Goal: Task Accomplishment & Management: Use online tool/utility

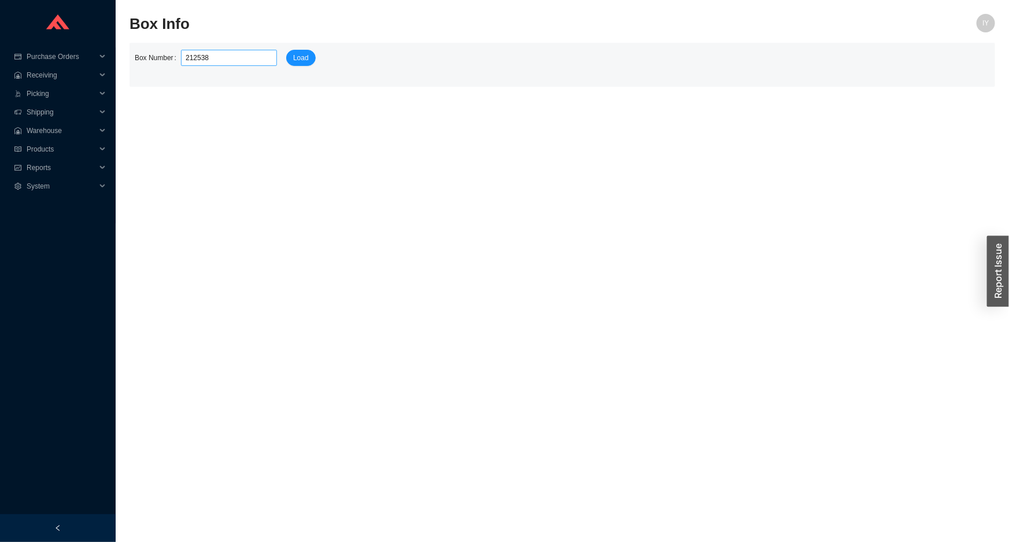
type input "2125384"
click button "Load" at bounding box center [300, 58] width 29 height 16
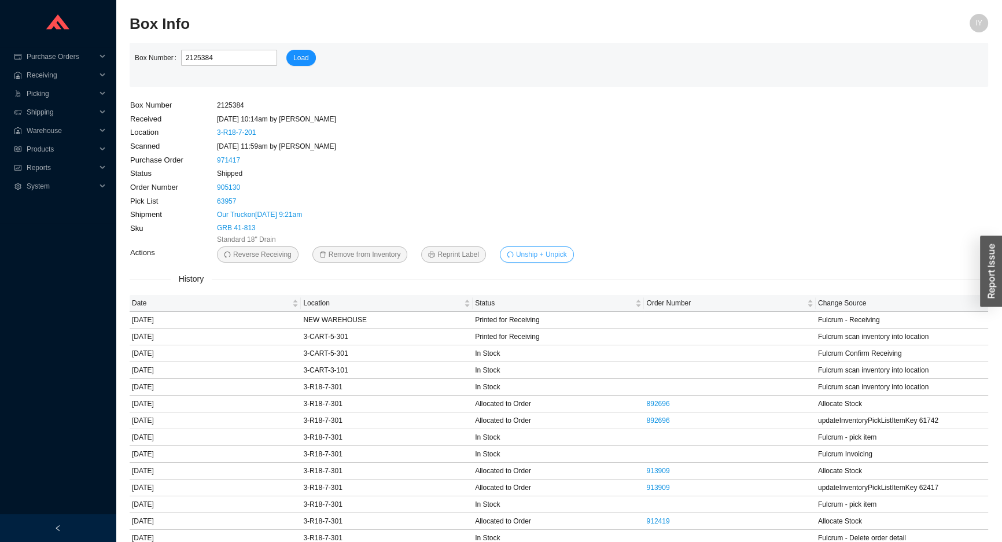
click at [545, 257] on span "Unship + Unpick" at bounding box center [541, 255] width 51 height 12
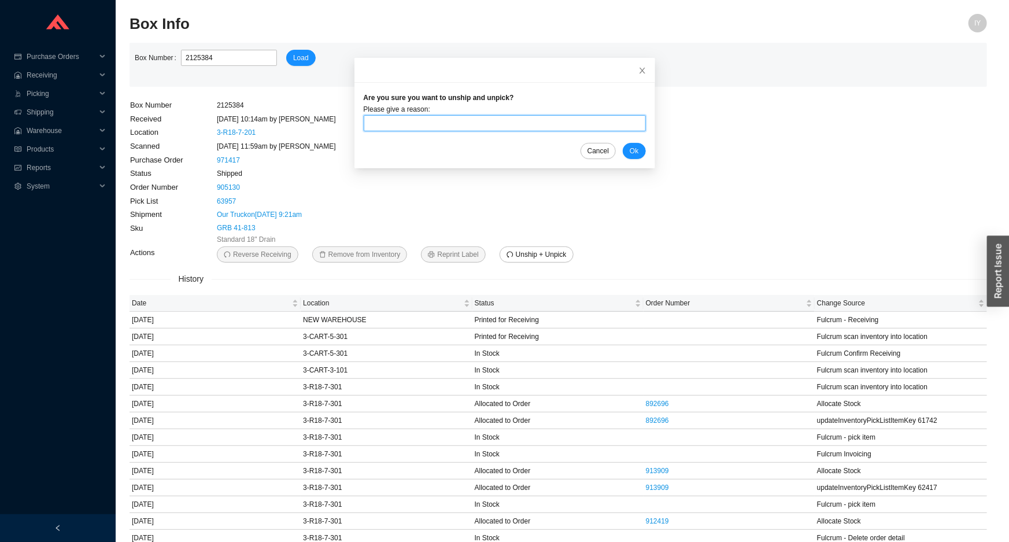
click at [503, 124] on input "text" at bounding box center [505, 123] width 282 height 16
click at [551, 126] on input "unpick" at bounding box center [505, 123] width 282 height 16
type input "u"
click at [468, 121] on input "text" at bounding box center [505, 123] width 282 height 16
type input "came back to warehouse"
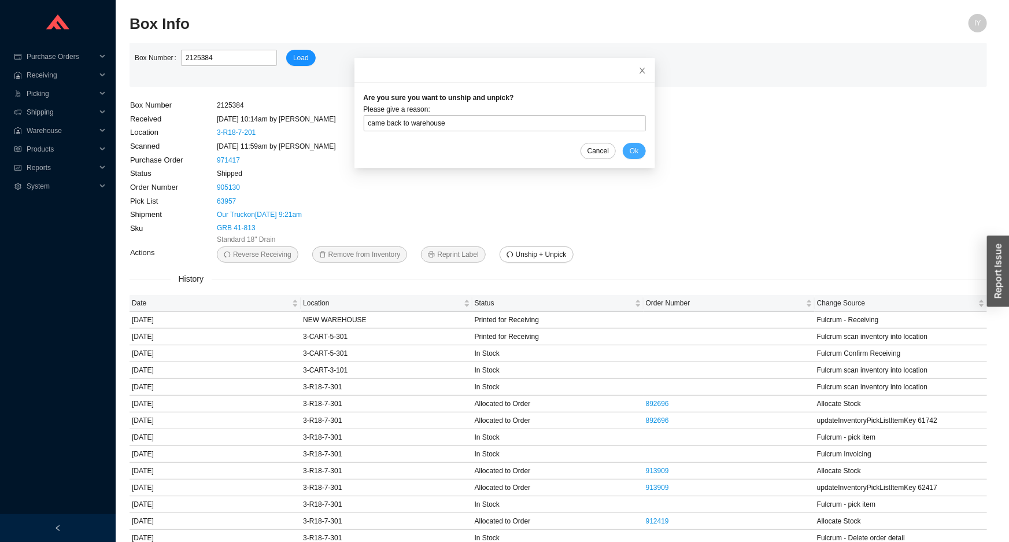
click at [630, 150] on span "Ok" at bounding box center [634, 151] width 9 height 12
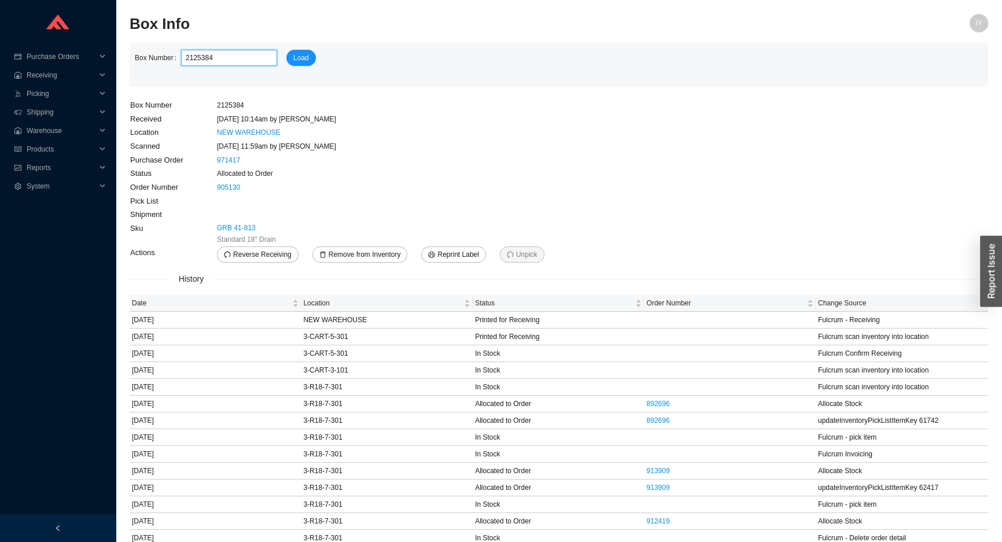
click at [221, 61] on input "2125384" at bounding box center [229, 58] width 96 height 16
type input "2125383"
click button "Load" at bounding box center [300, 58] width 29 height 16
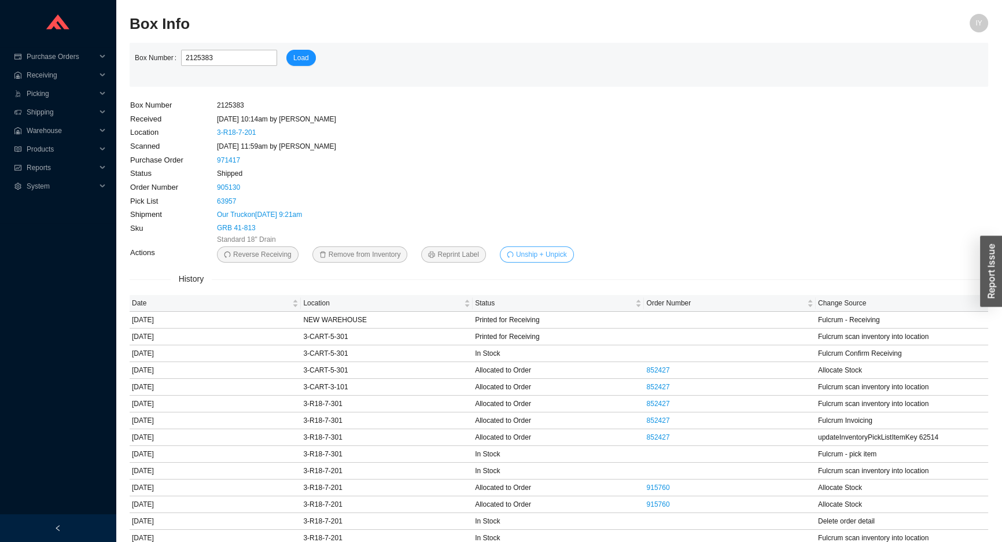
click at [540, 257] on span "Unship + Unpick" at bounding box center [541, 255] width 51 height 12
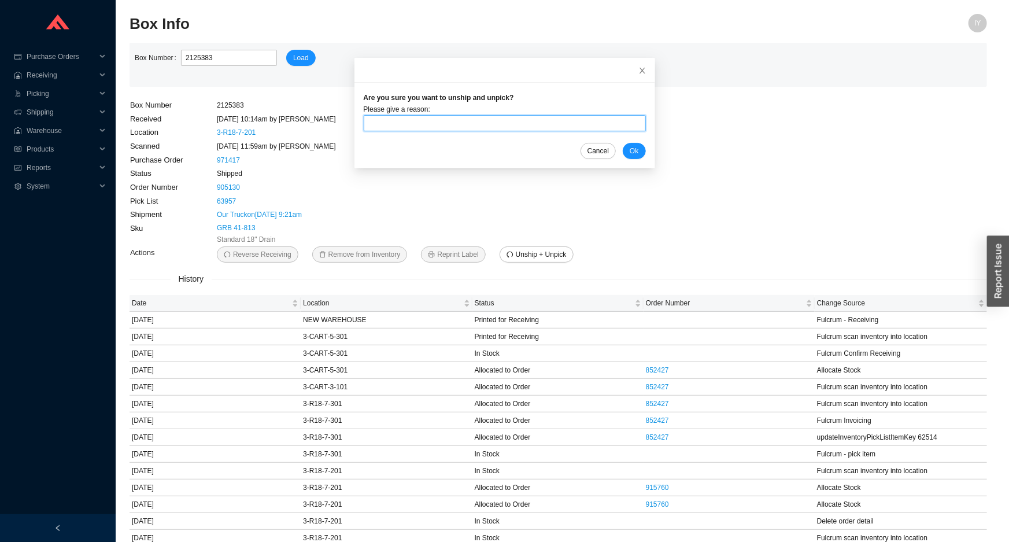
click at [488, 121] on input "text" at bounding box center [505, 123] width 282 height 16
type input "came back to warehouse"
click at [630, 146] on span "Ok" at bounding box center [634, 151] width 9 height 12
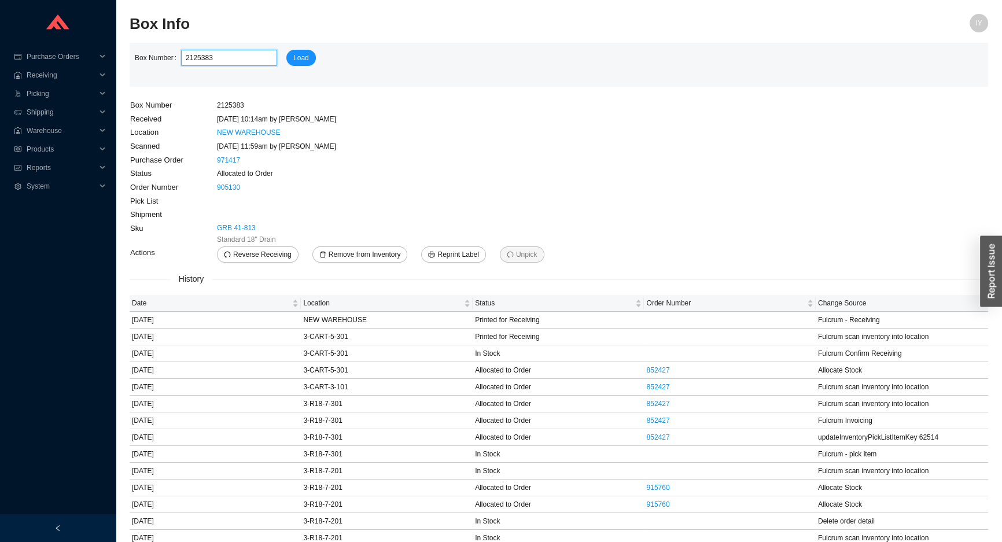
click at [243, 62] on input "2125383" at bounding box center [229, 58] width 96 height 16
type input "2120889"
click button "Load" at bounding box center [300, 58] width 29 height 16
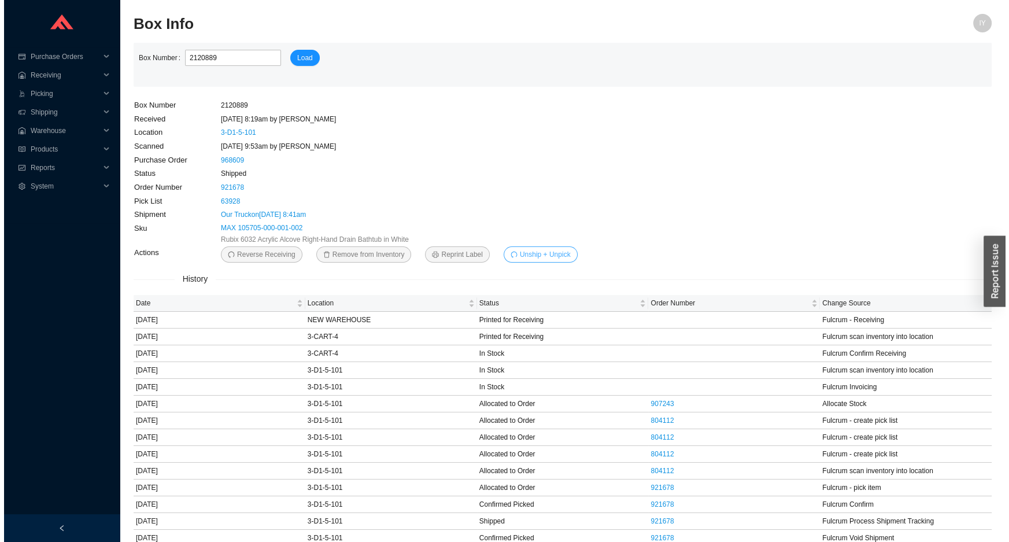
scroll to position [20, 0]
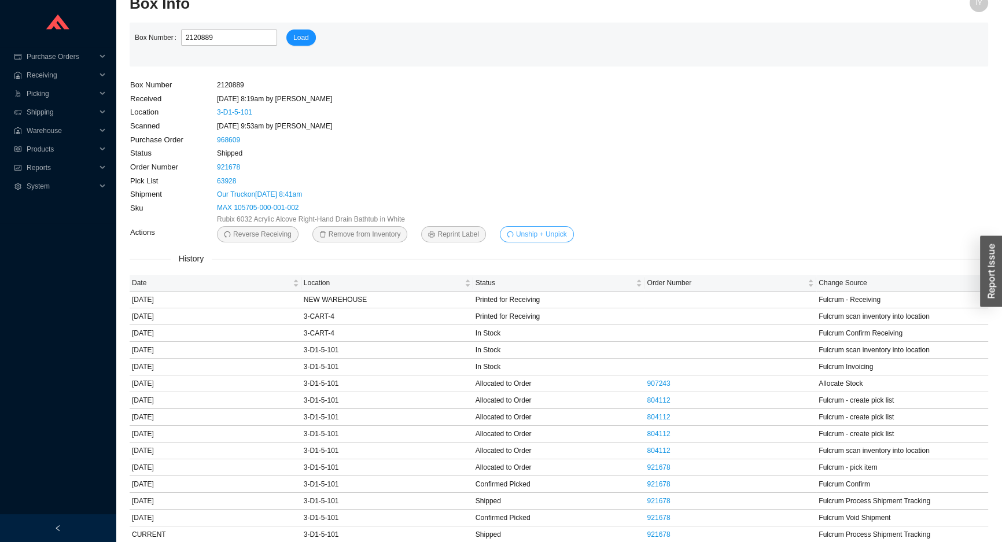
click at [529, 231] on span "Unship + Unpick" at bounding box center [541, 234] width 51 height 12
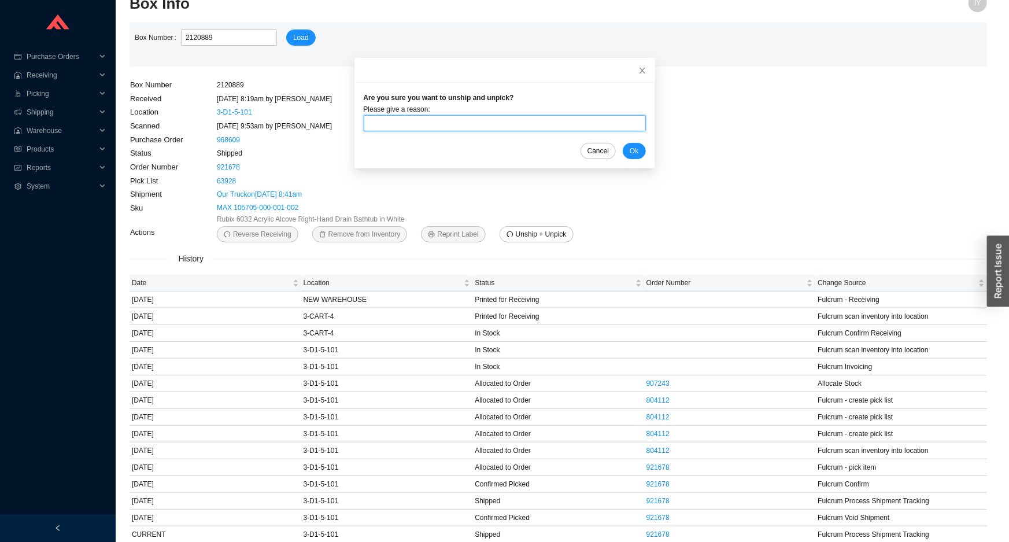
click at [501, 125] on input "text" at bounding box center [505, 123] width 282 height 16
type input "came back to warehouse"
click at [630, 150] on span "Ok" at bounding box center [634, 151] width 9 height 12
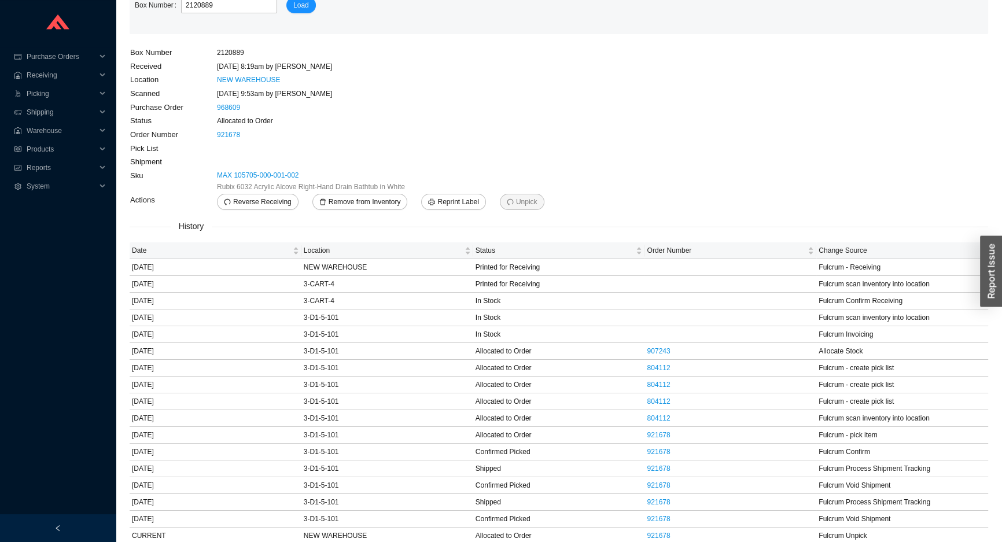
scroll to position [53, 0]
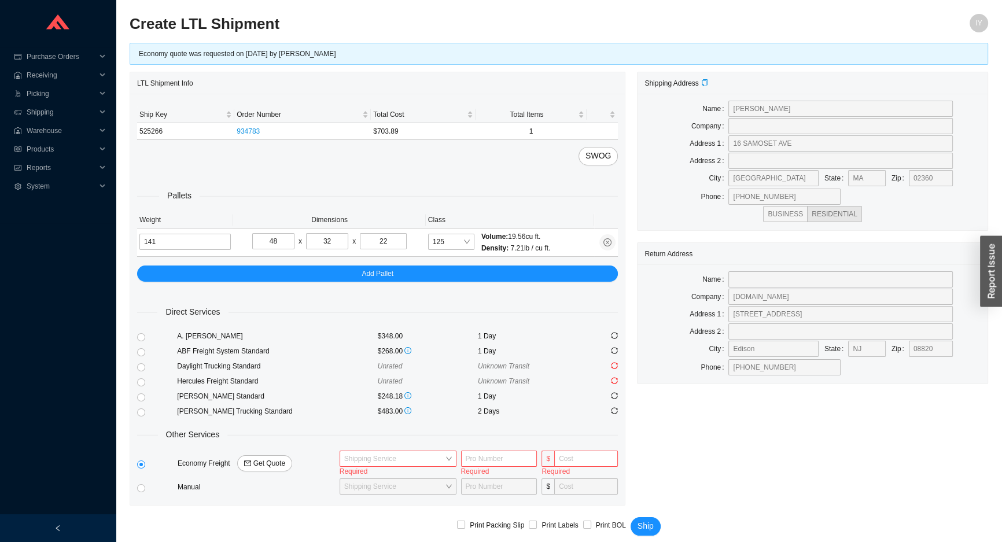
click at [287, 154] on div "SWOG" at bounding box center [377, 156] width 481 height 19
click at [283, 176] on div "Pallets Weight Dimensions Class 141 48 x 32 x 22 125 Volume: 19.56 cu ft. Densi…" at bounding box center [377, 223] width 481 height 116
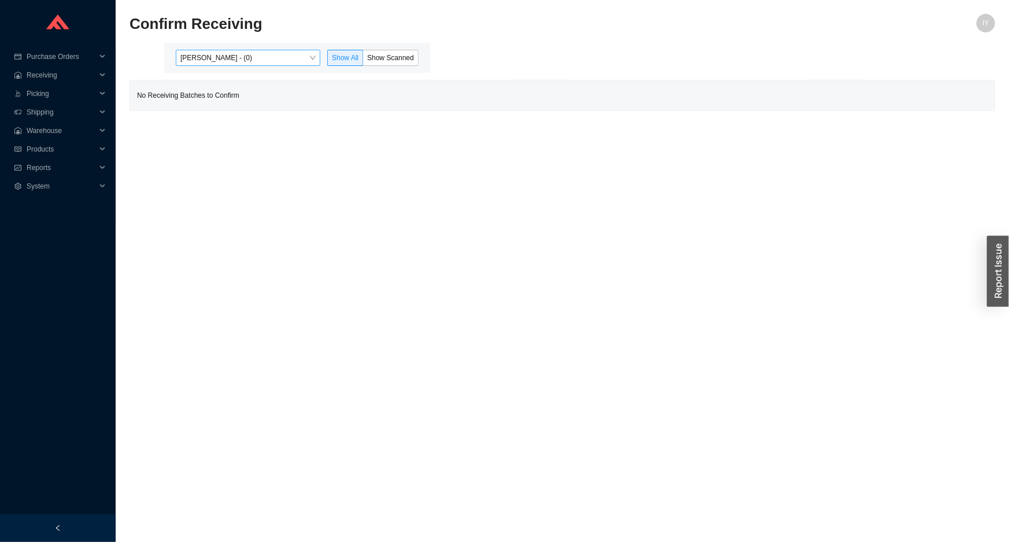
click at [304, 58] on span "Issac Yoselovsky - (0)" at bounding box center [247, 57] width 135 height 15
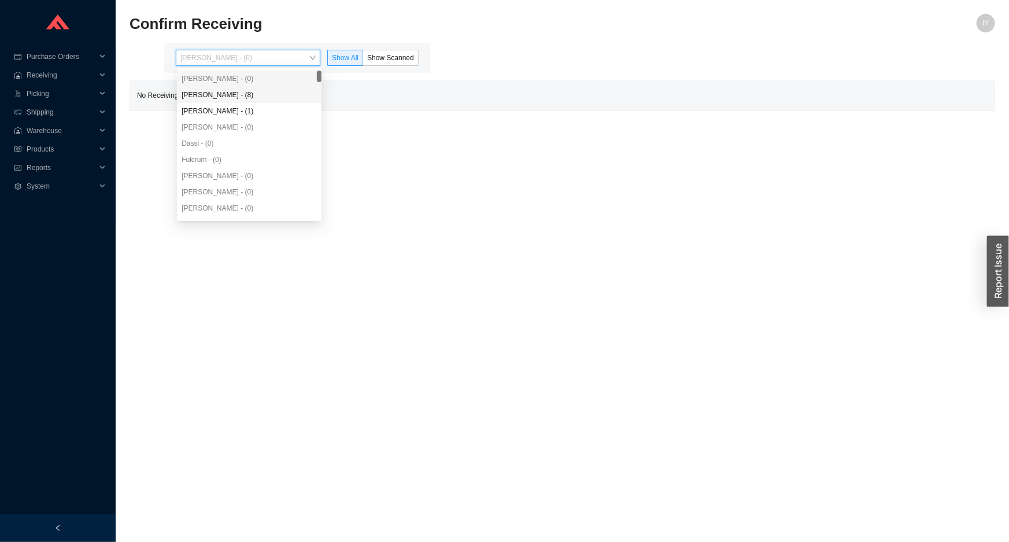
click at [263, 92] on div "Angel Negron - (8)" at bounding box center [249, 95] width 135 height 10
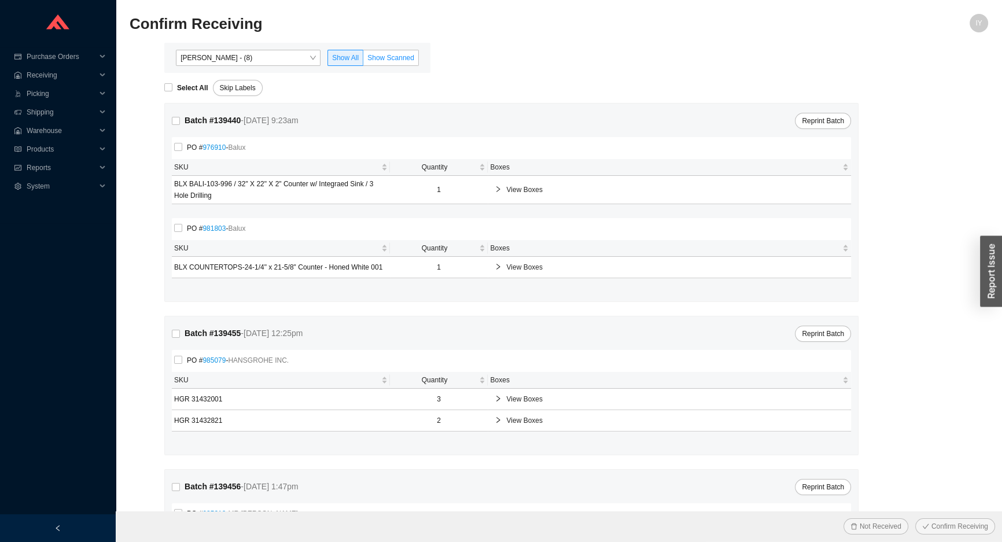
click at [405, 50] on label "Show Scanned" at bounding box center [391, 58] width 56 height 16
click at [363, 60] on input "Show Scanned" at bounding box center [363, 60] width 0 height 0
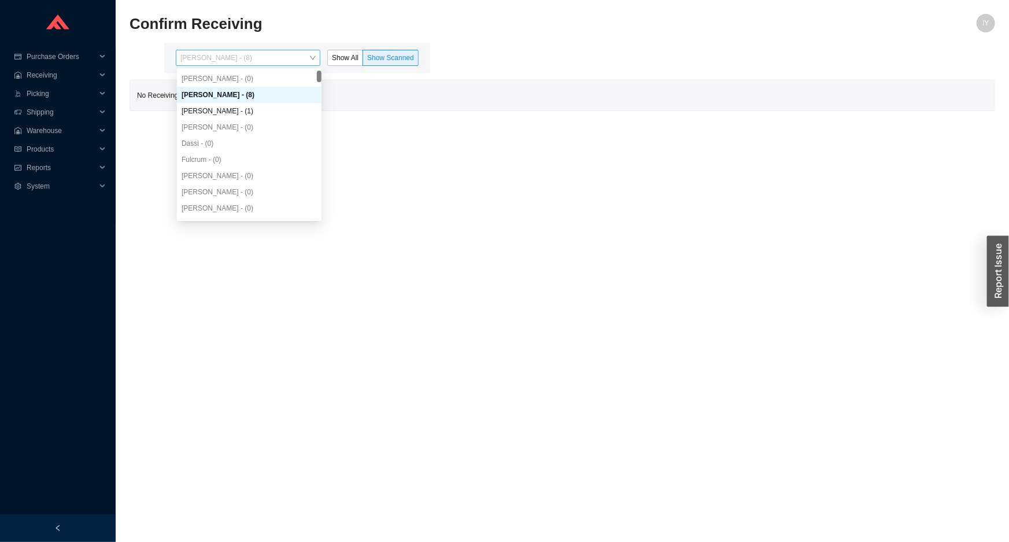
click at [286, 50] on span "Angel Negron - (8)" at bounding box center [247, 57] width 135 height 15
click at [223, 110] on div "Yossi Siff - (1)" at bounding box center [249, 111] width 135 height 10
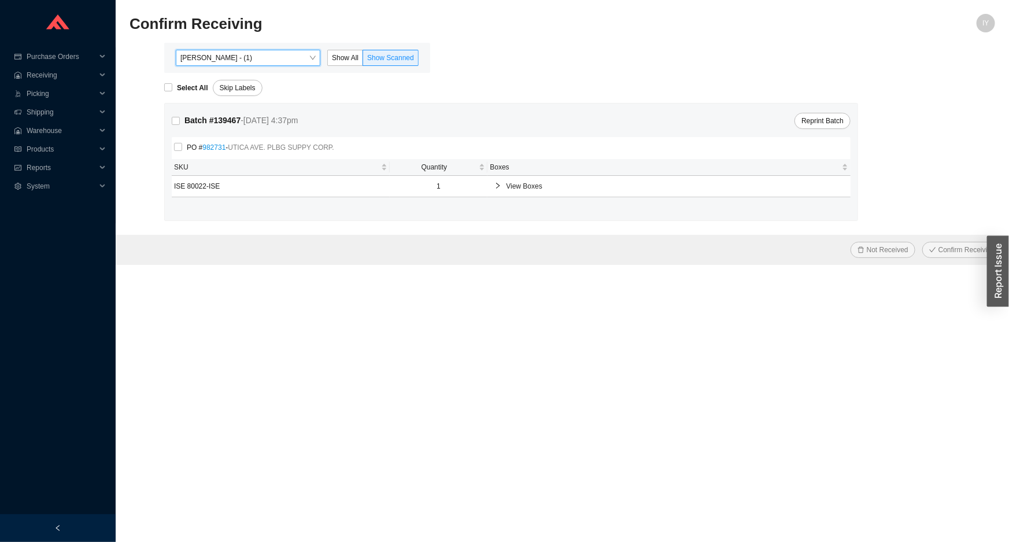
click at [529, 189] on span "View Boxes" at bounding box center [675, 186] width 338 height 12
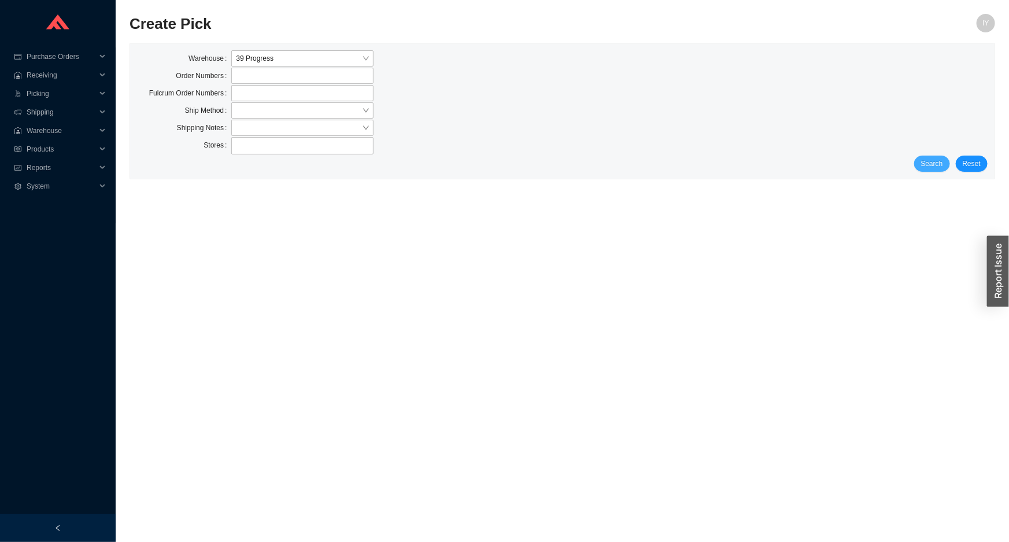
click at [929, 168] on span "Search" at bounding box center [932, 164] width 22 height 12
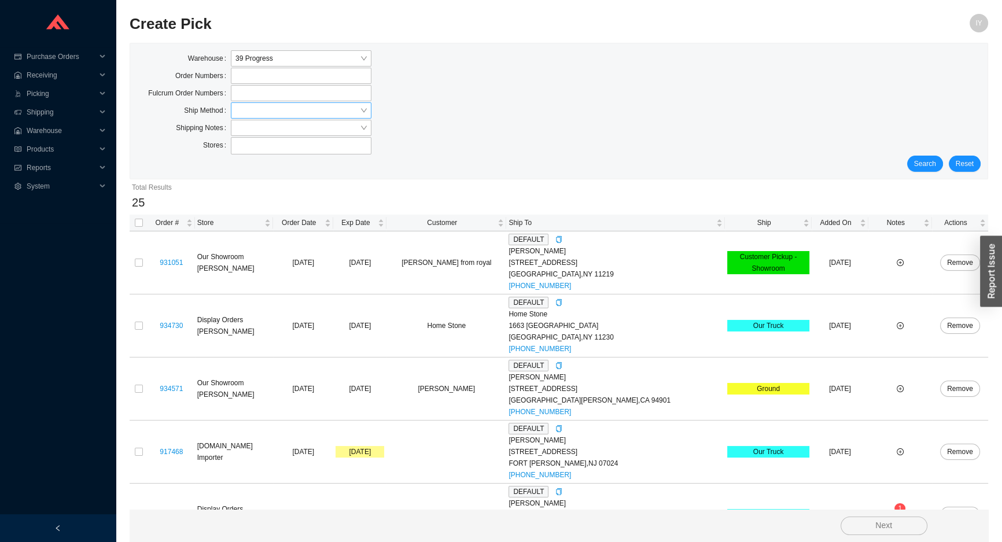
click at [257, 112] on input "search" at bounding box center [297, 110] width 124 height 15
click at [249, 197] on div "UPS" at bounding box center [300, 196] width 131 height 10
click at [931, 163] on span "Search" at bounding box center [925, 164] width 22 height 12
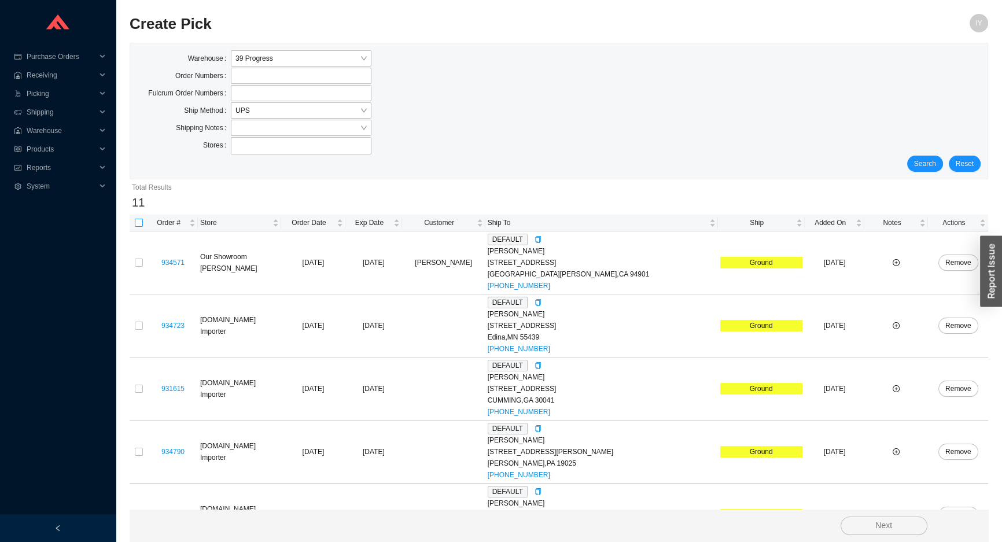
click at [141, 223] on input "checkbox" at bounding box center [139, 223] width 8 height 8
checkbox input "true"
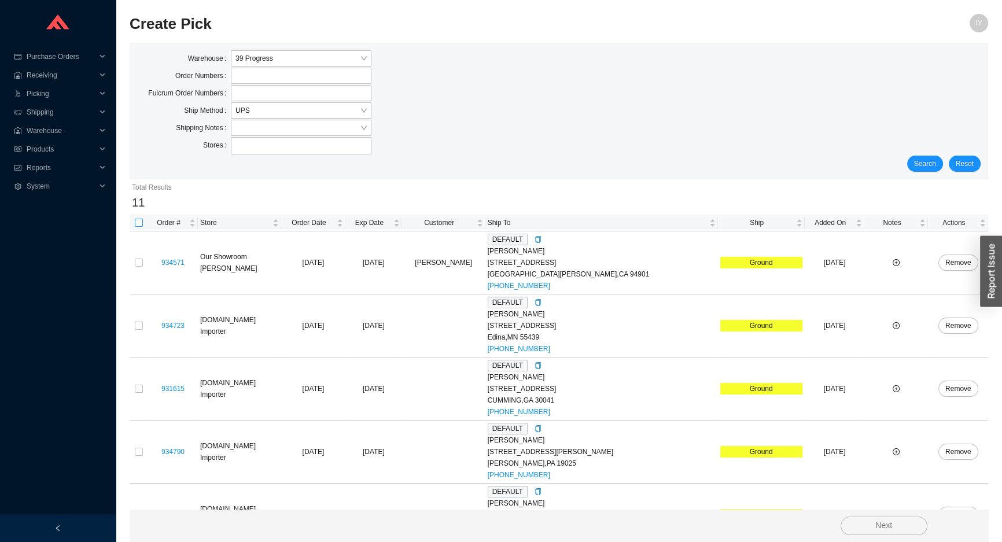
checkbox input "true"
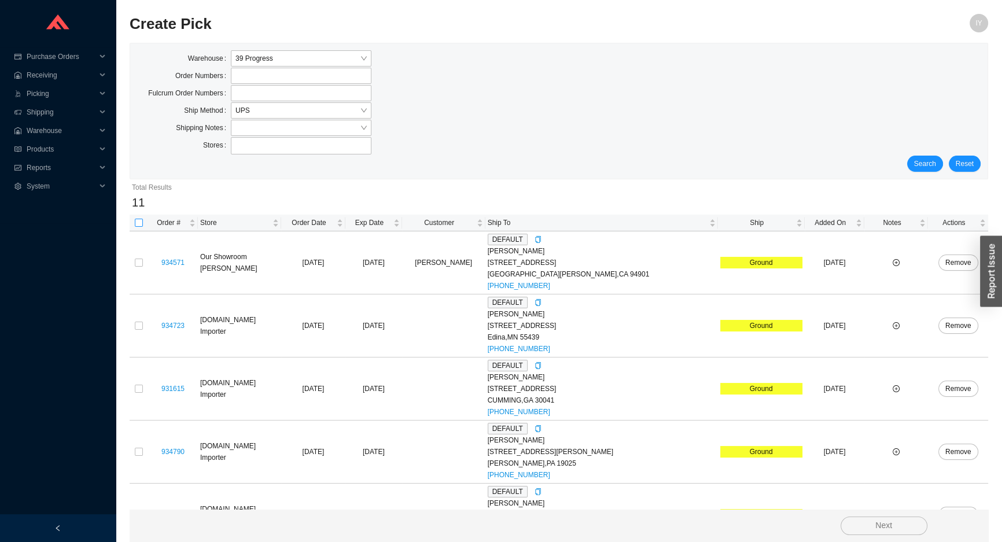
checkbox input "true"
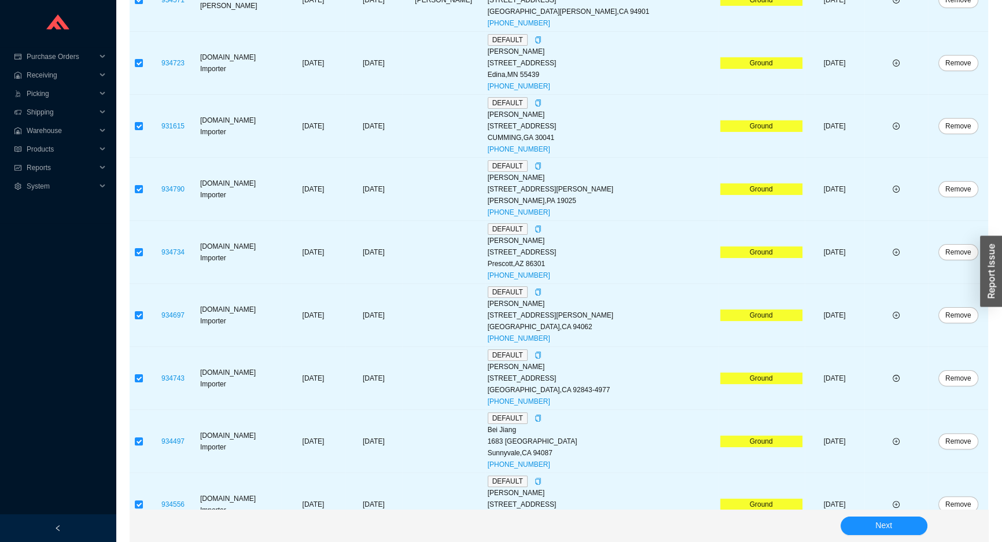
scroll to position [414, 0]
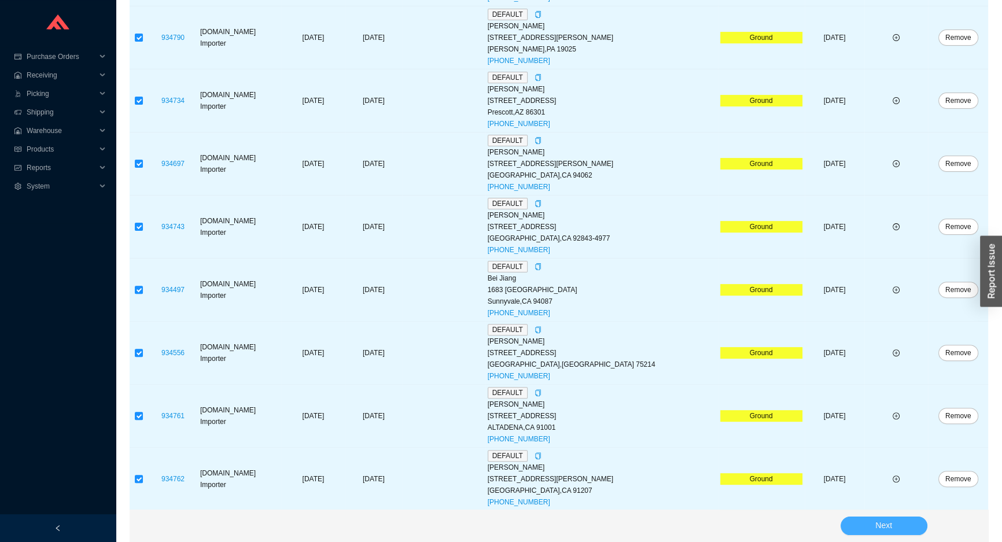
click at [884, 530] on span "Next" at bounding box center [883, 525] width 17 height 13
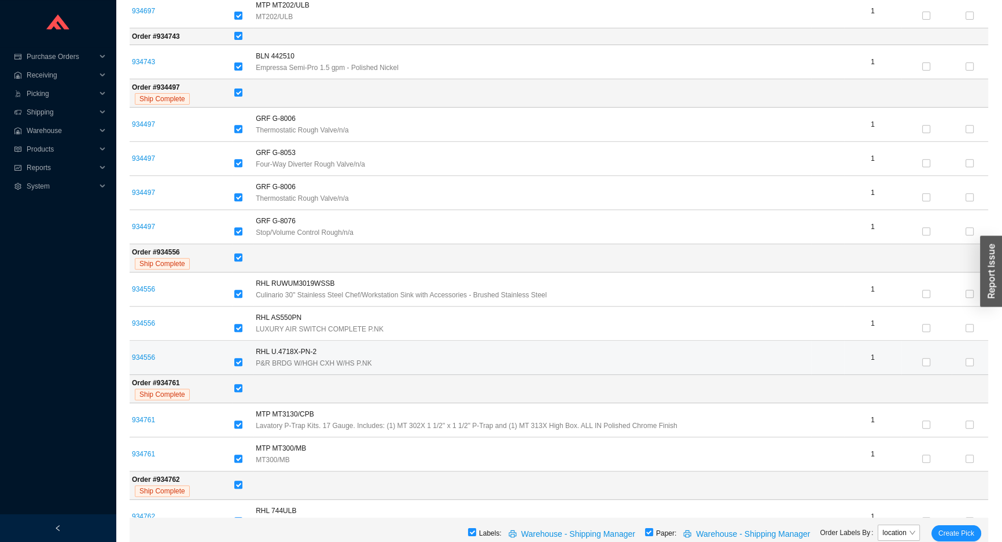
scroll to position [575, 0]
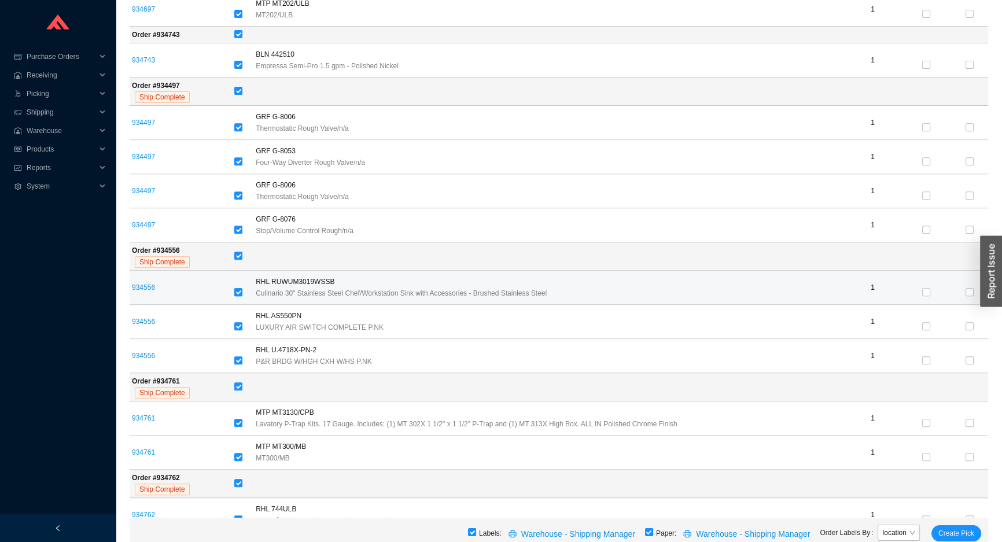
click at [237, 291] on input "checkbox" at bounding box center [238, 292] width 8 height 8
checkbox input "false"
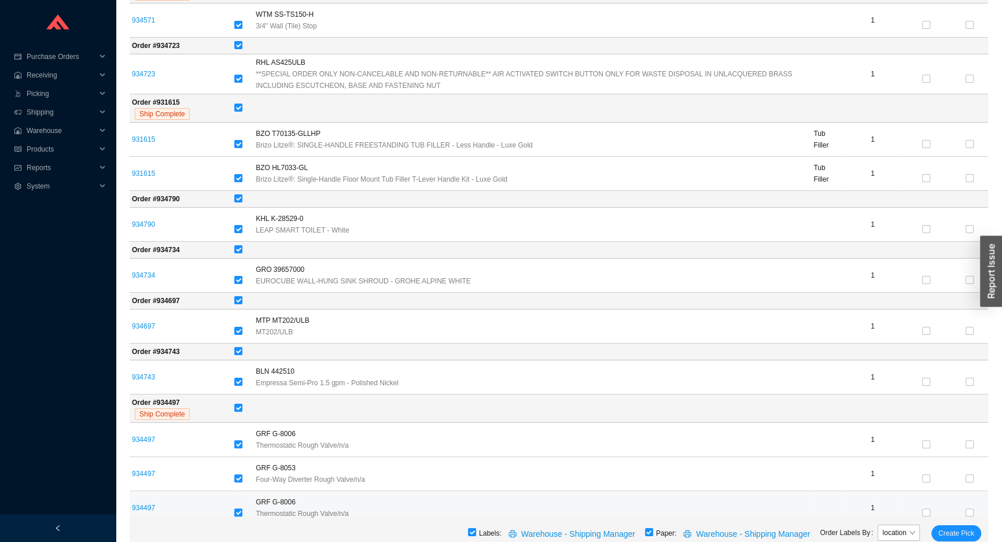
scroll to position [208, 0]
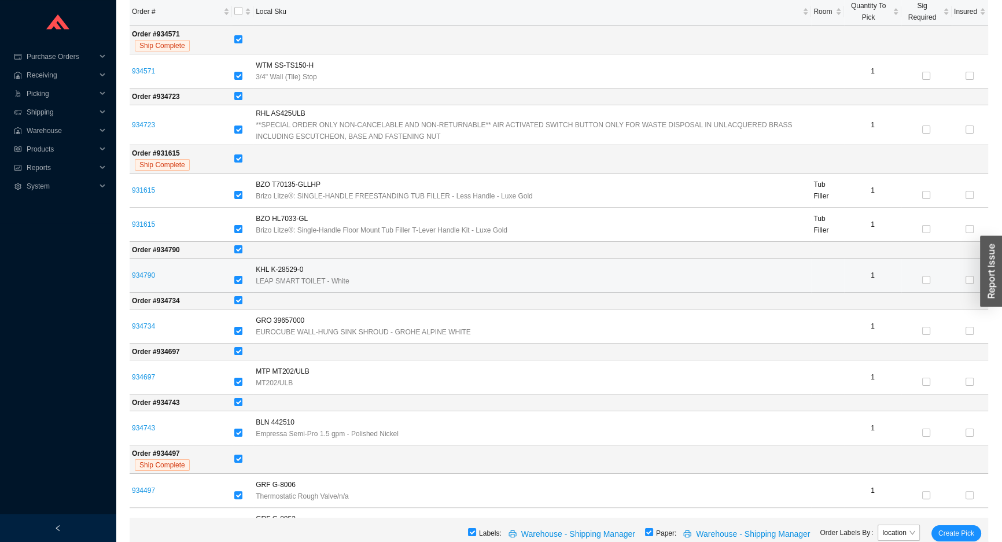
click at [234, 275] on td at bounding box center [242, 276] width 21 height 34
click at [238, 279] on input "checkbox" at bounding box center [238, 280] width 8 height 8
checkbox input "false"
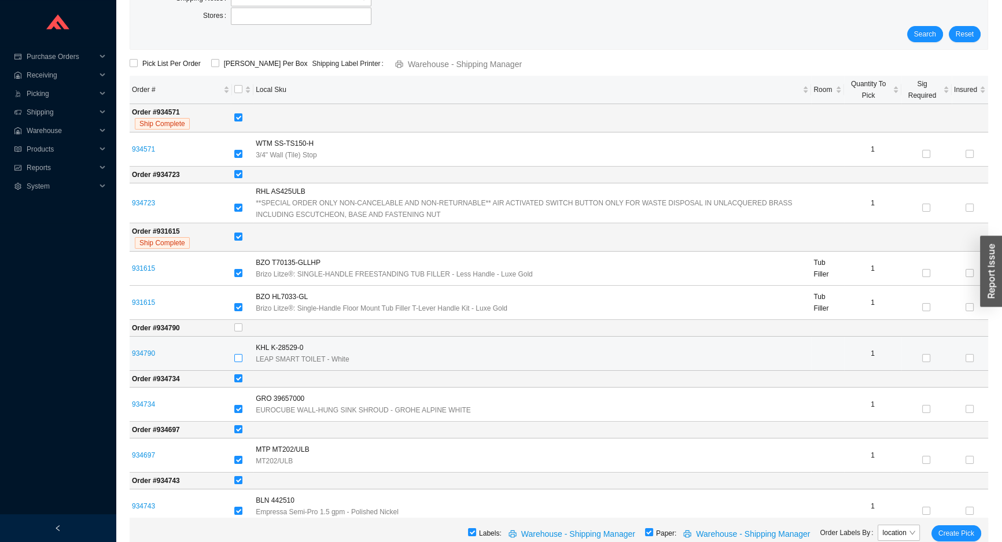
scroll to position [50, 0]
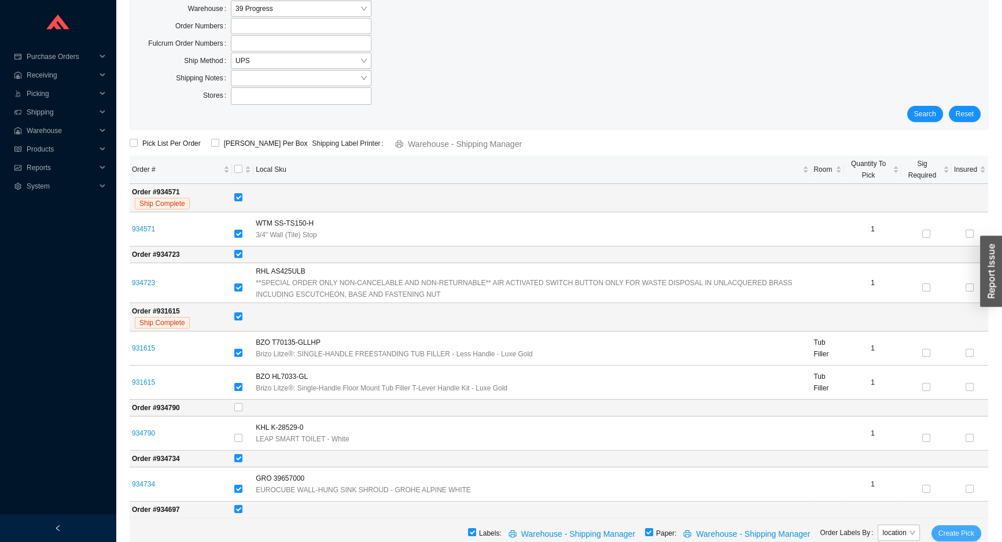
click at [972, 531] on span "Create Pick" at bounding box center [956, 533] width 36 height 12
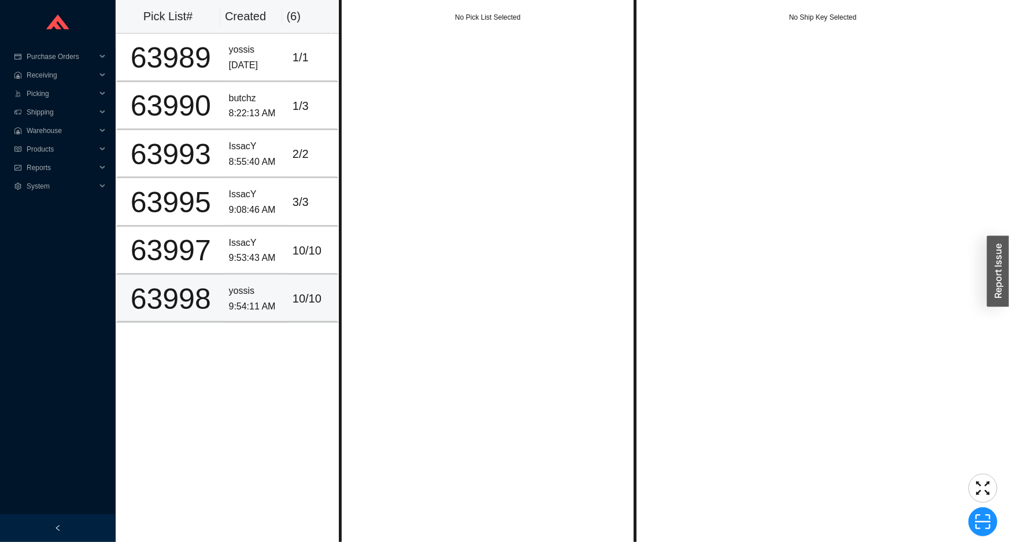
click at [263, 299] on div "9:54:11 AM" at bounding box center [256, 307] width 54 height 16
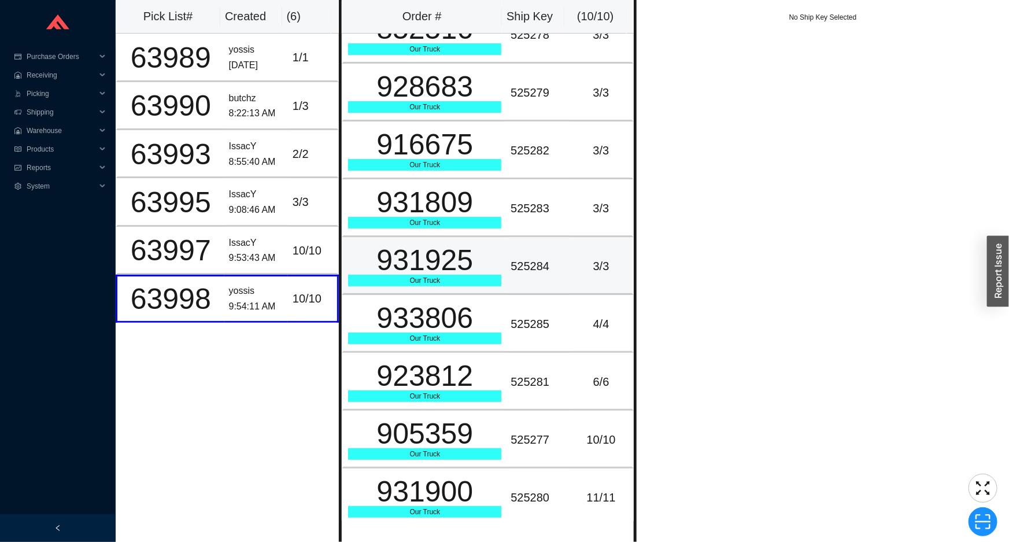
scroll to position [87, 0]
